Goal: Transaction & Acquisition: Purchase product/service

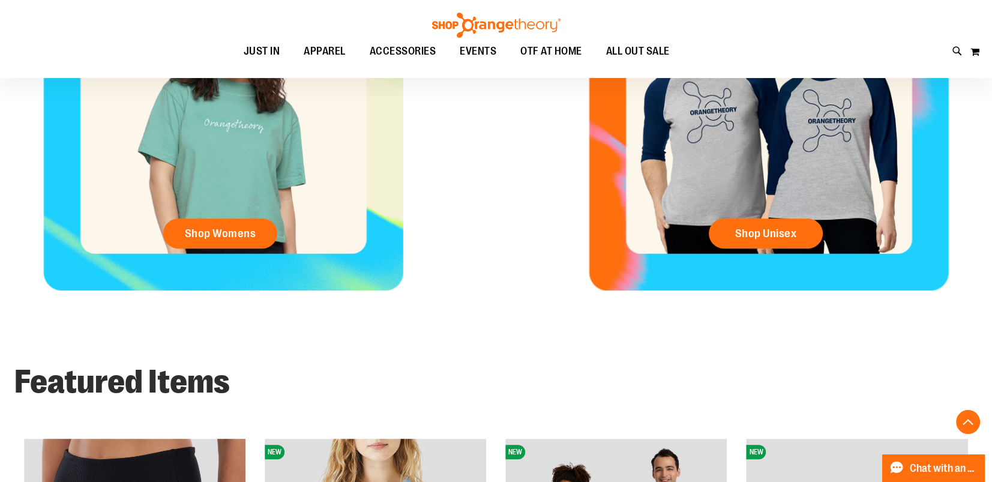
scroll to position [689, 0]
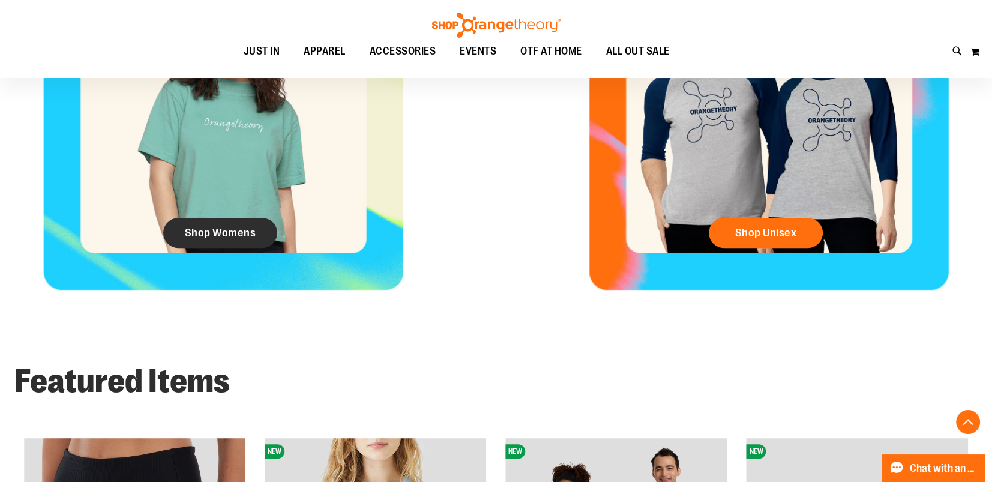
click at [236, 235] on span "Shop Womens" at bounding box center [220, 232] width 71 height 13
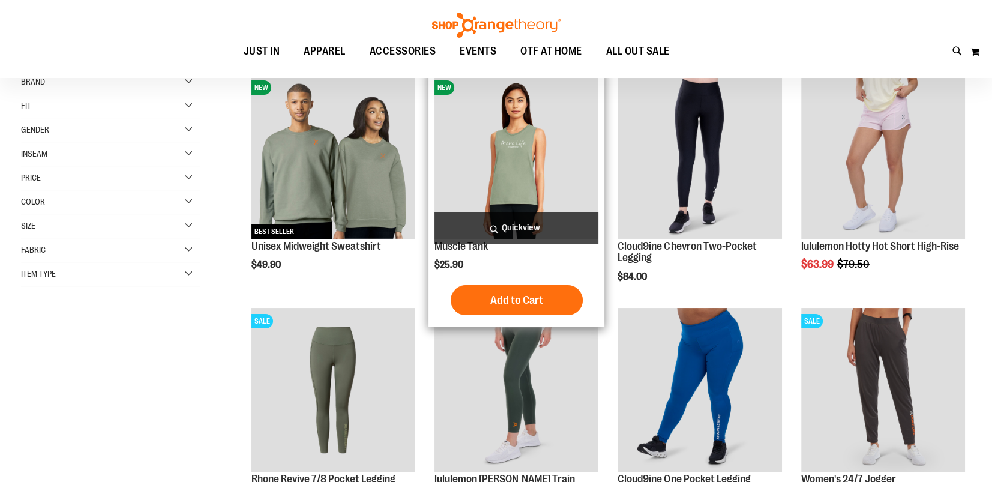
scroll to position [36, 0]
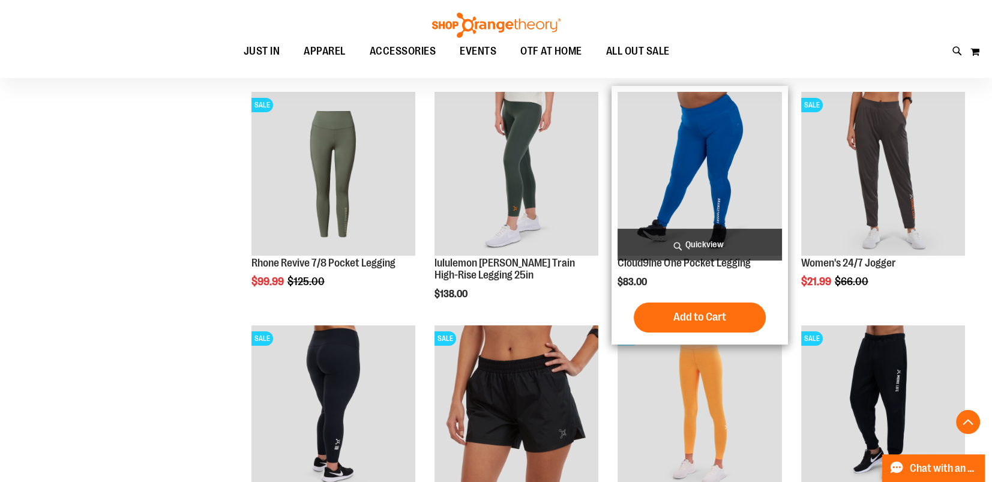
scroll to position [254, 0]
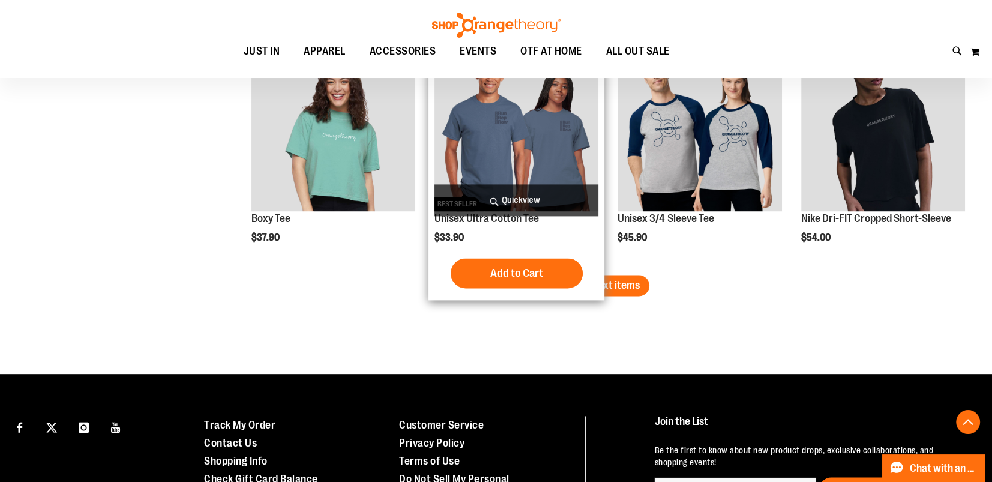
click at [602, 267] on div "NEW BEST SELLER Unisex Ultra Cotton Tee $33.90 Quickview" at bounding box center [516, 170] width 176 height 259
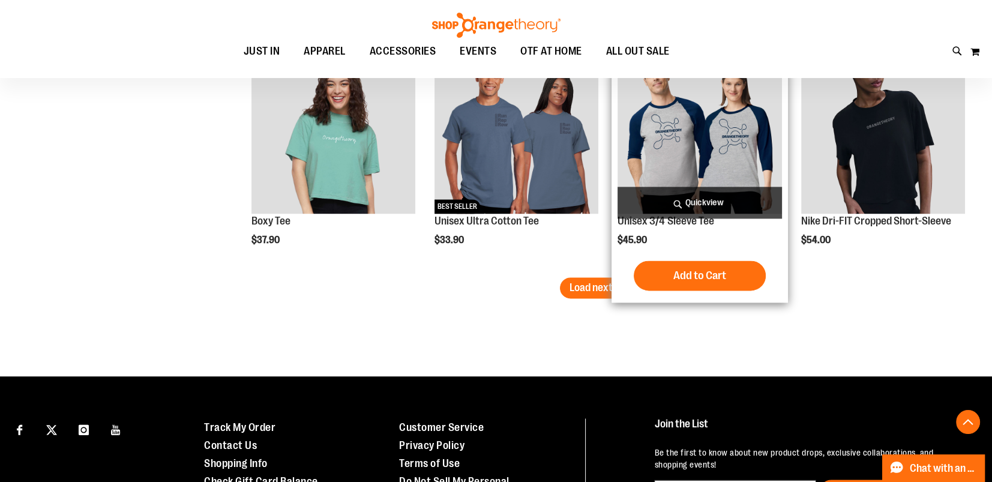
scroll to position [1927, 0]
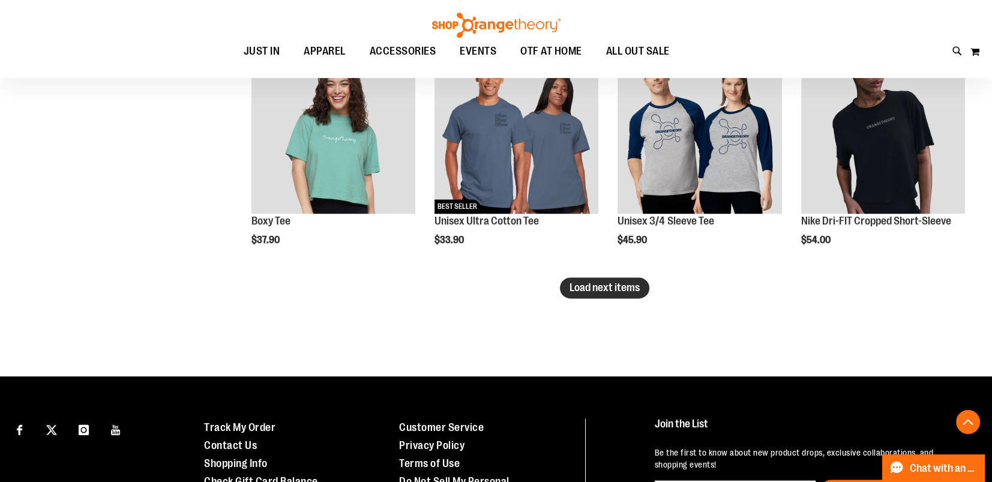
click at [605, 287] on span "Load next items" at bounding box center [604, 287] width 70 height 12
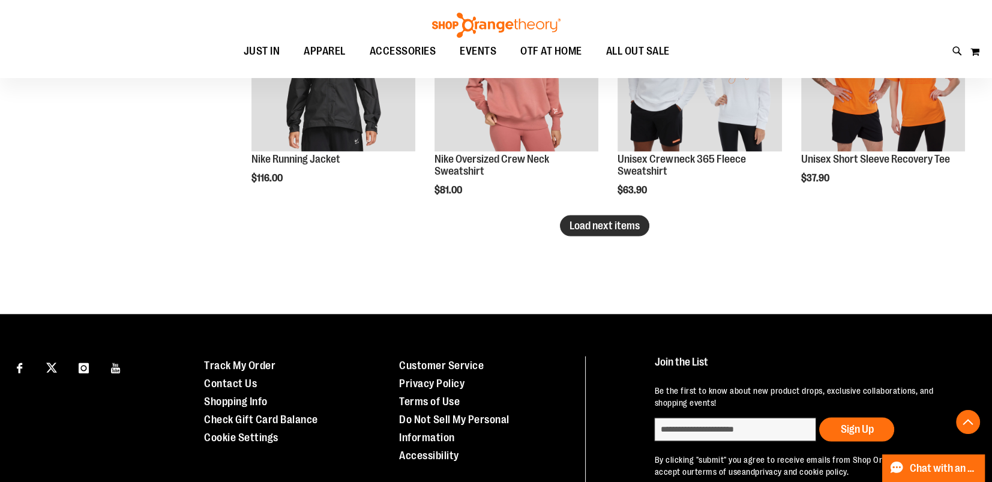
scroll to position [2690, 0]
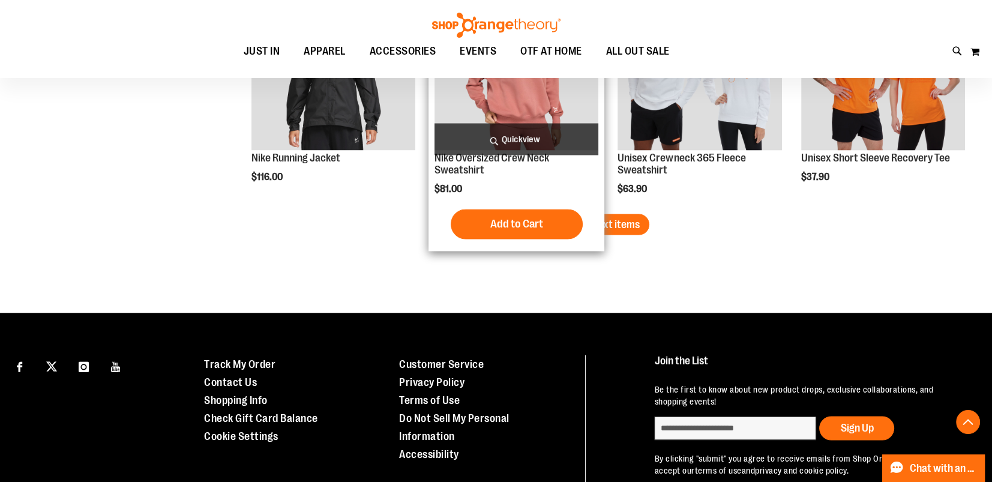
click at [580, 223] on span "Load next items" at bounding box center [604, 224] width 70 height 12
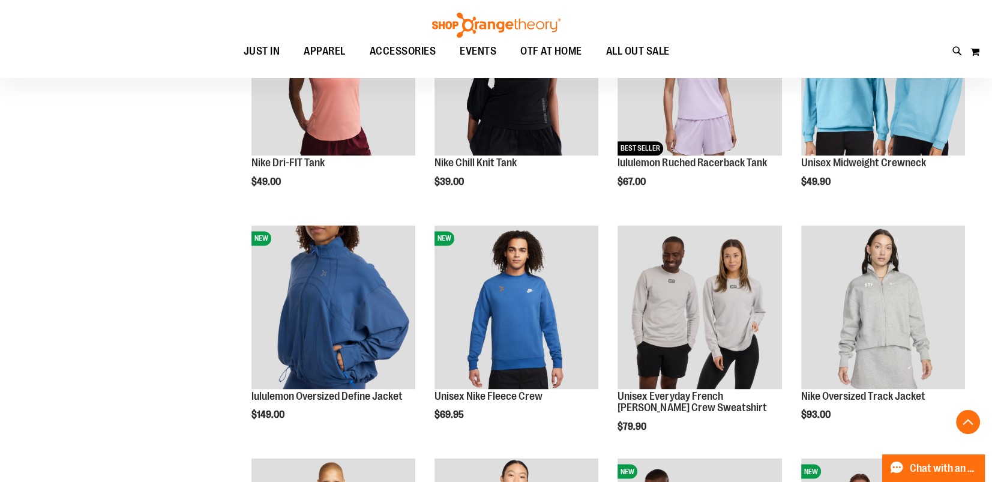
scroll to position [2218, 0]
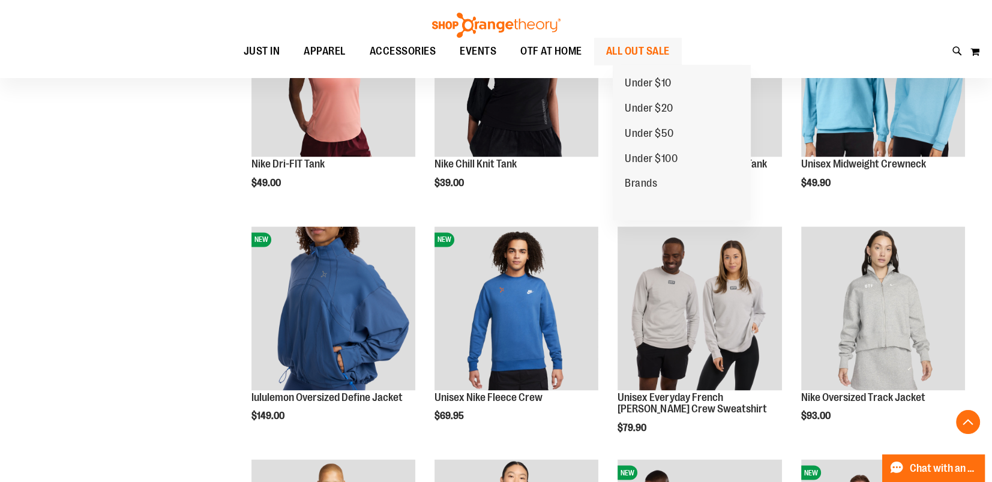
click at [670, 50] on span "ALL OUT SALE" at bounding box center [638, 51] width 64 height 27
click at [670, 41] on span "ALL OUT SALE" at bounding box center [638, 51] width 64 height 27
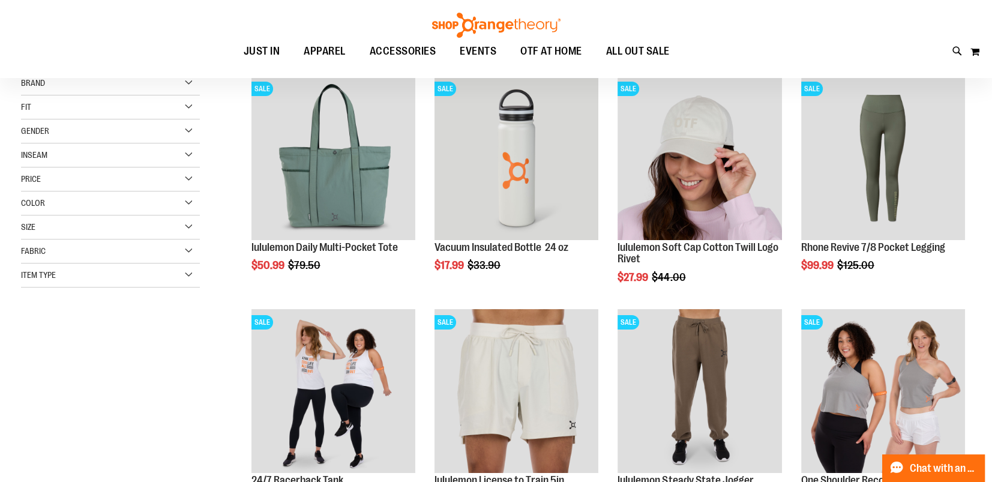
scroll to position [35, 0]
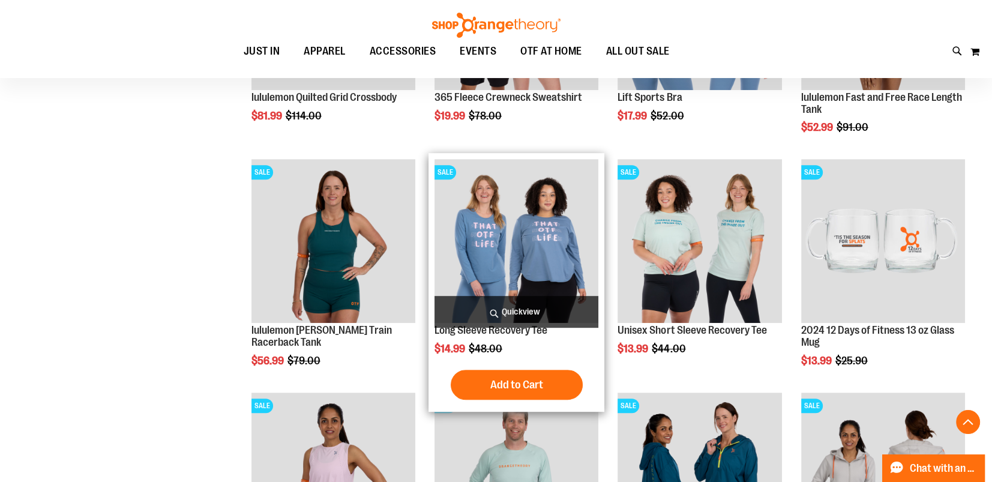
scroll to position [653, 0]
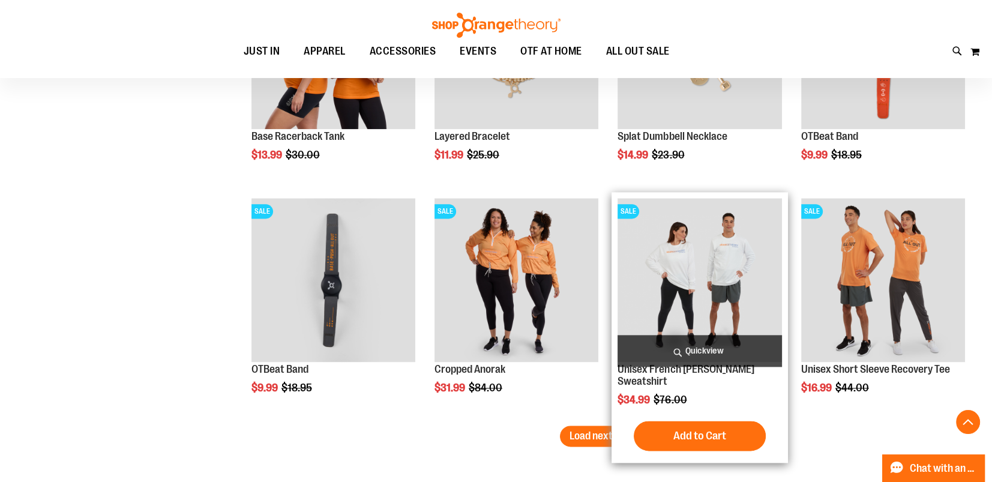
scroll to position [1780, 0]
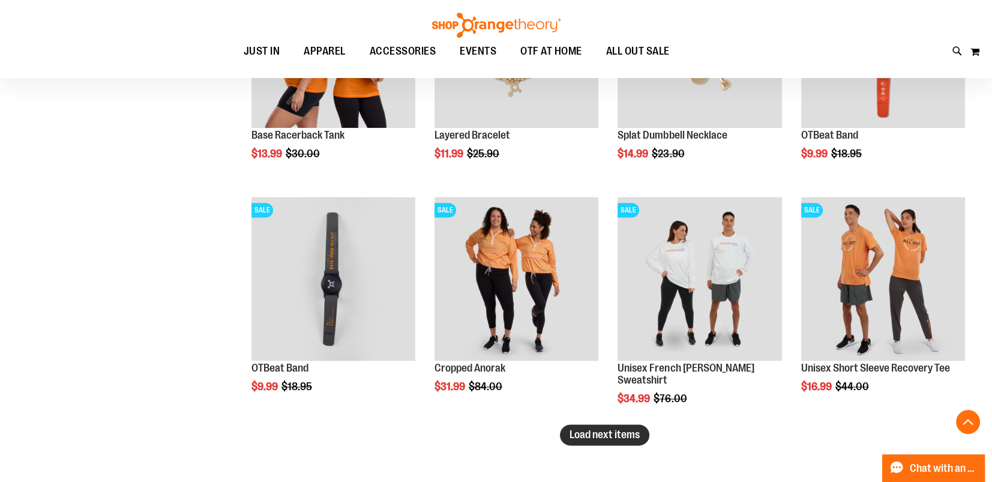
click at [622, 428] on span "Load next items" at bounding box center [604, 434] width 70 height 12
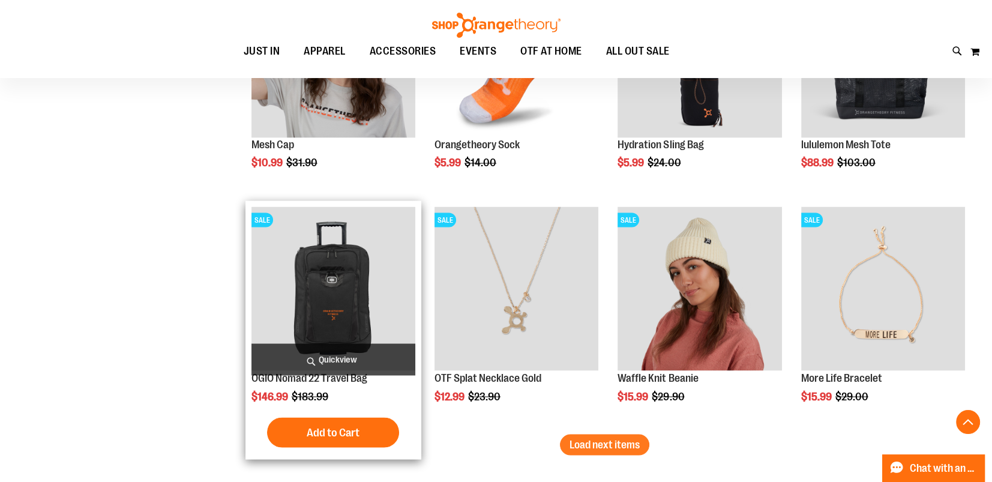
scroll to position [2471, 0]
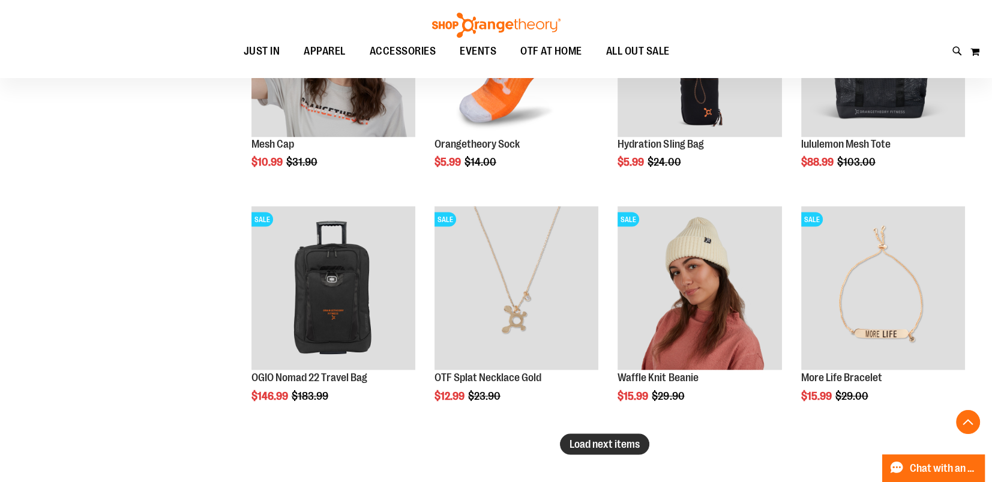
click at [619, 440] on span "Load next items" at bounding box center [604, 443] width 70 height 12
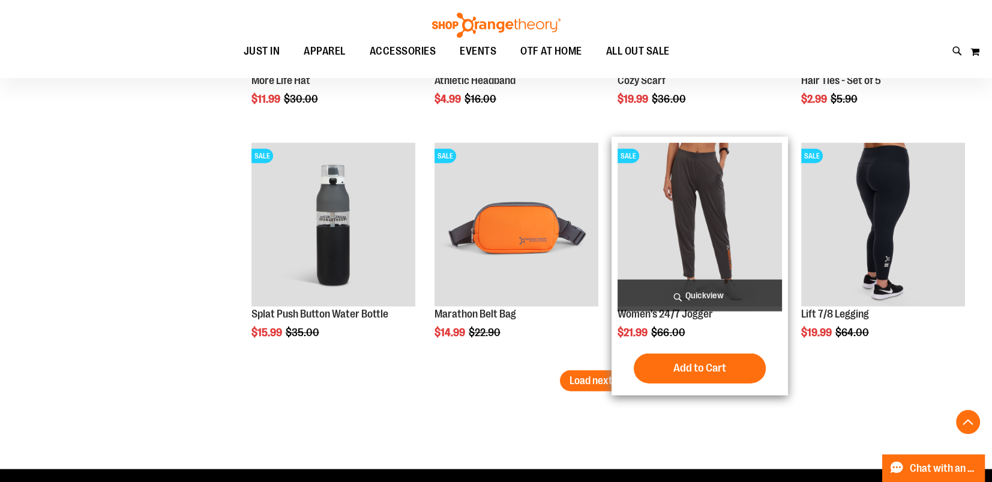
scroll to position [3234, 0]
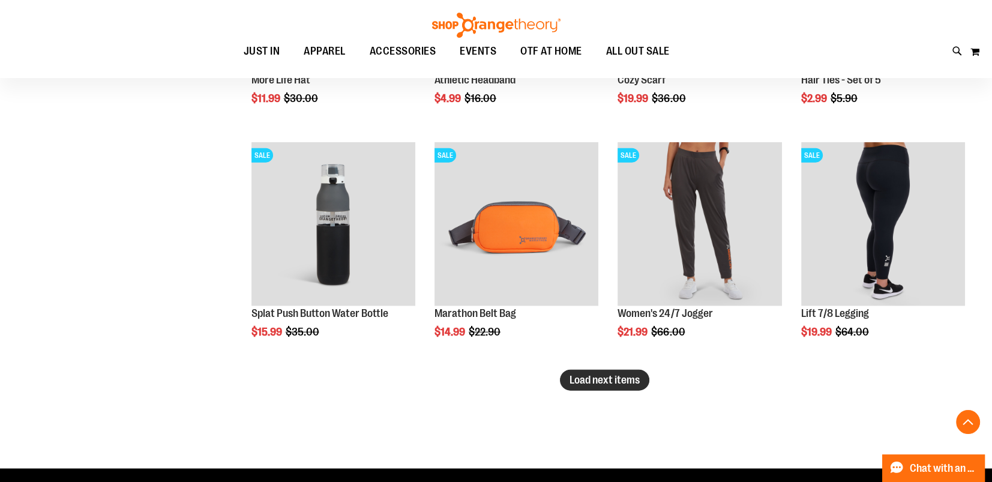
click at [629, 372] on button "Load next items" at bounding box center [604, 380] width 89 height 21
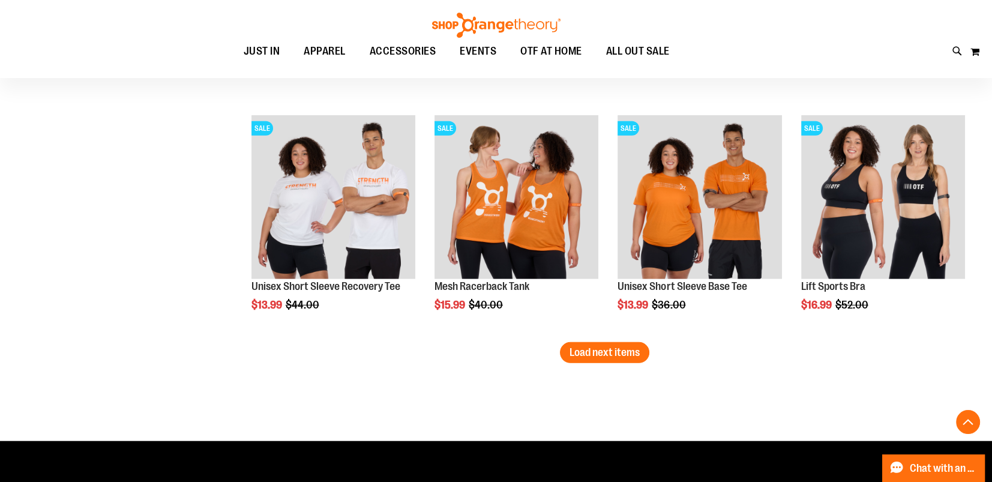
scroll to position [3961, 0]
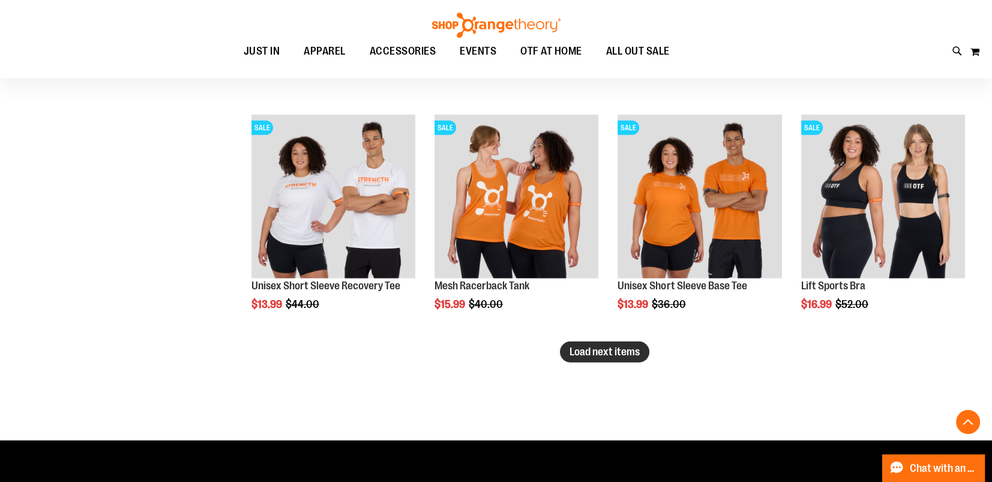
click at [617, 358] on button "Load next items" at bounding box center [604, 351] width 89 height 21
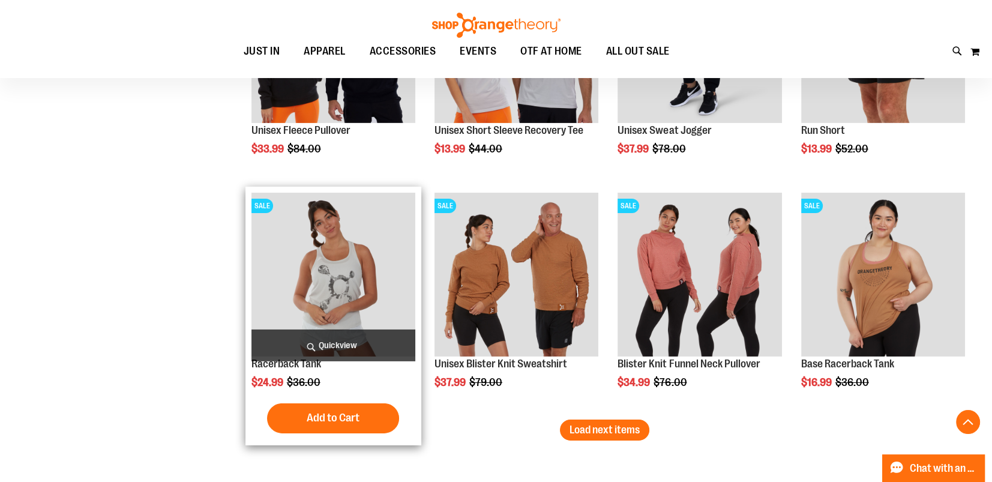
scroll to position [4583, 0]
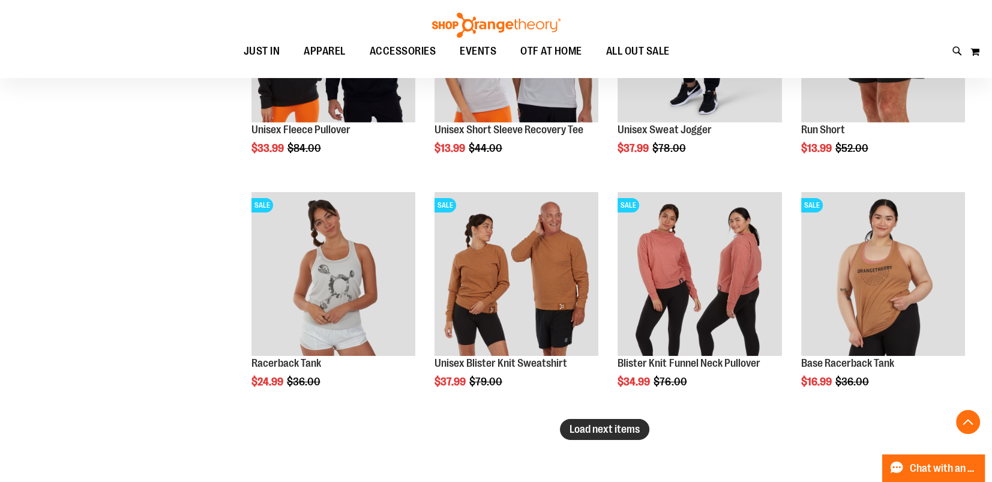
click at [638, 429] on span "Load next items" at bounding box center [604, 429] width 70 height 12
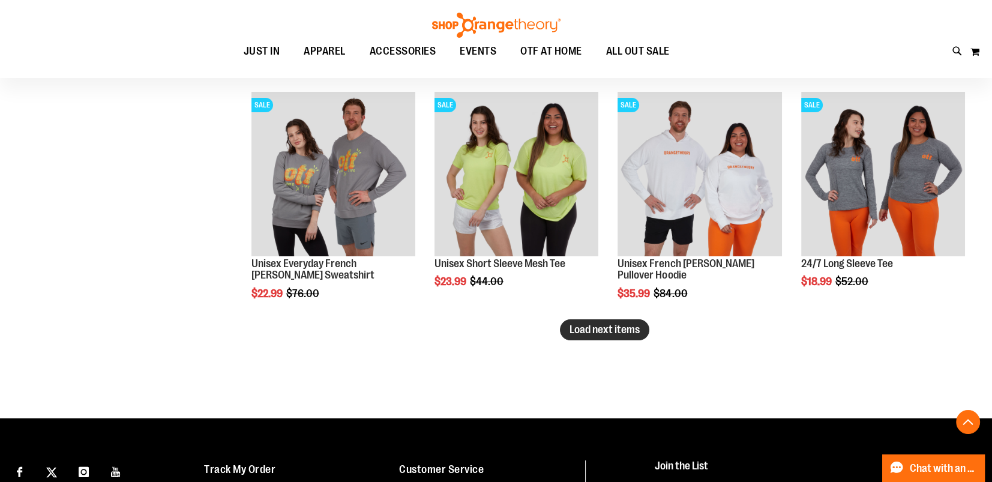
scroll to position [5383, 0]
click at [627, 333] on span "Load next items" at bounding box center [604, 329] width 70 height 12
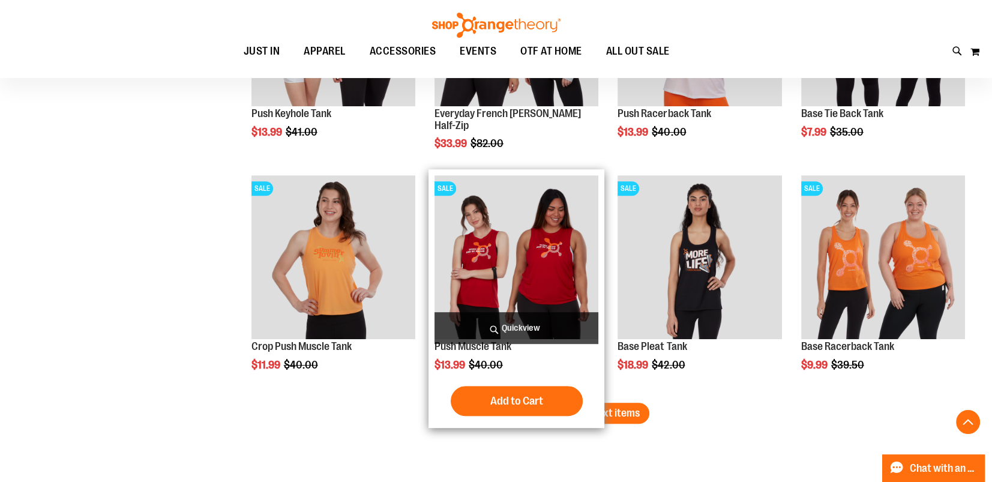
scroll to position [5999, 0]
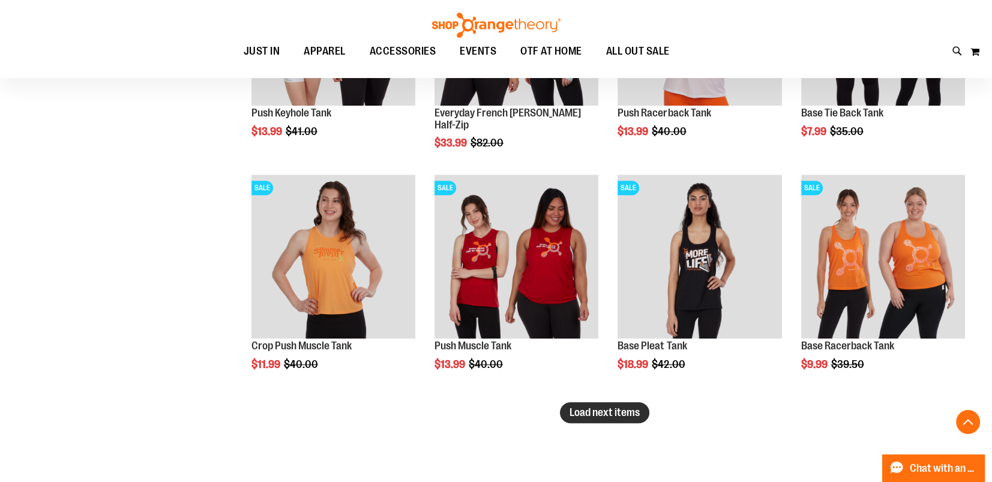
click at [604, 406] on span "Load next items" at bounding box center [604, 412] width 70 height 12
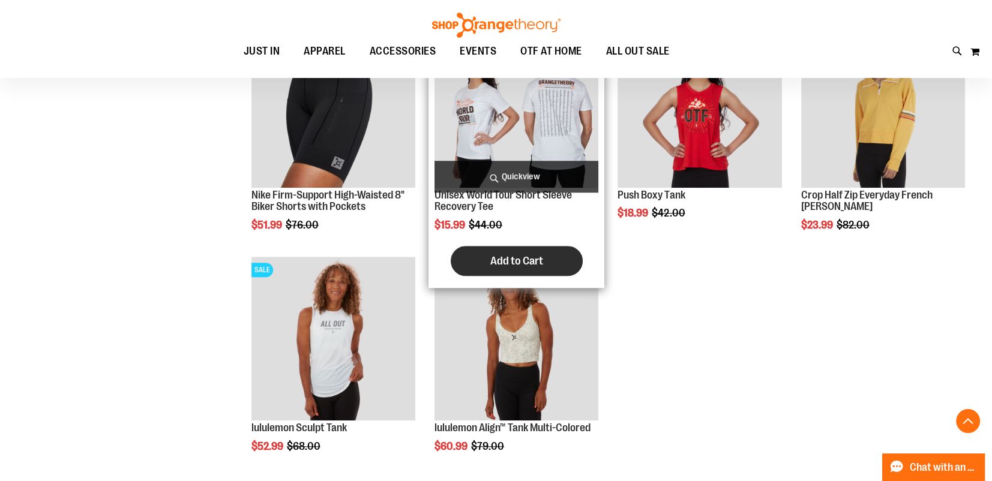
scroll to position [6617, 0]
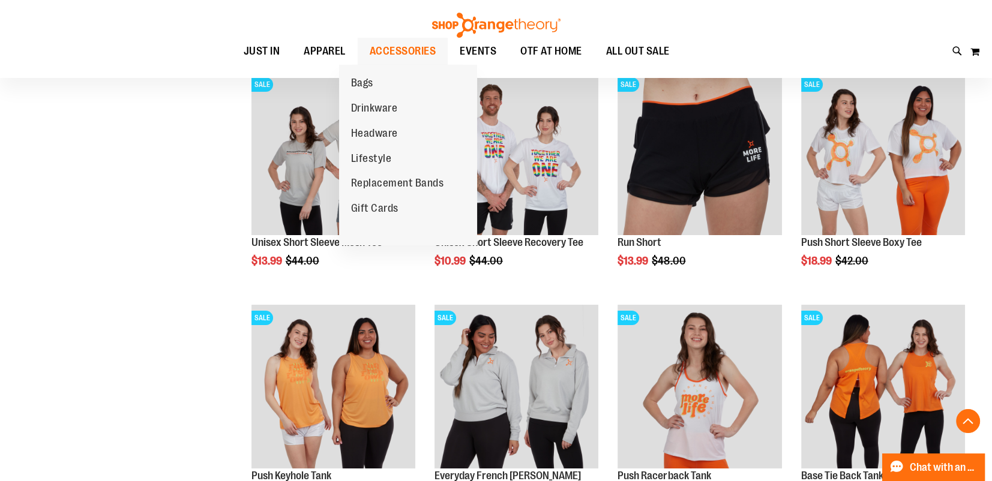
scroll to position [5636, 0]
